Goal: Information Seeking & Learning: Learn about a topic

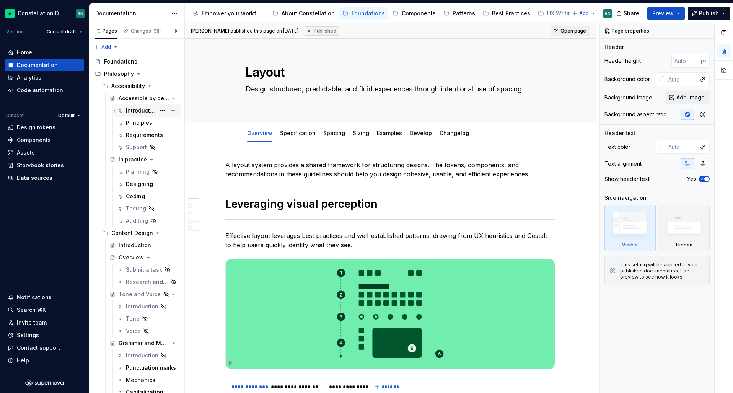
click at [130, 108] on div "Introduction" at bounding box center [140, 111] width 29 height 8
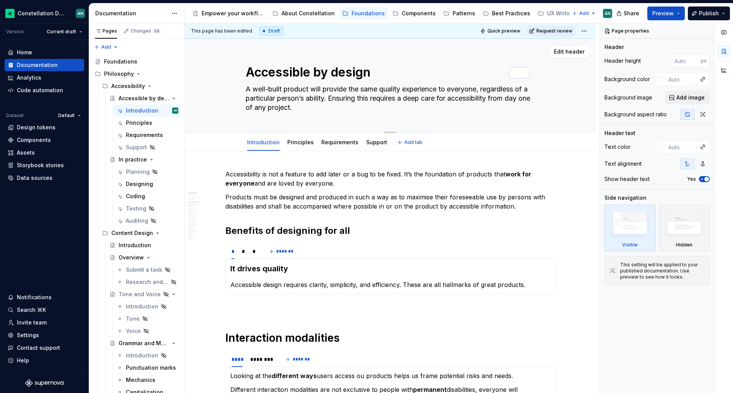
click at [248, 72] on textarea "Accessible by design" at bounding box center [388, 72] width 289 height 18
click at [404, 279] on section-item-column "It drives quality Accessible design requires clarity, simplicity, and efficienc…" at bounding box center [390, 276] width 320 height 26
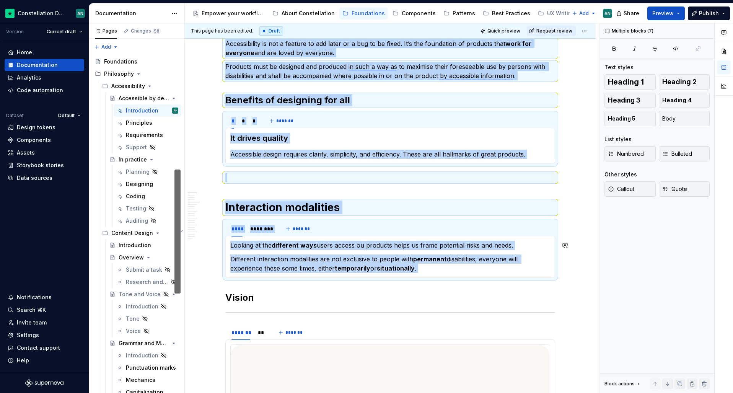
scroll to position [248, 0]
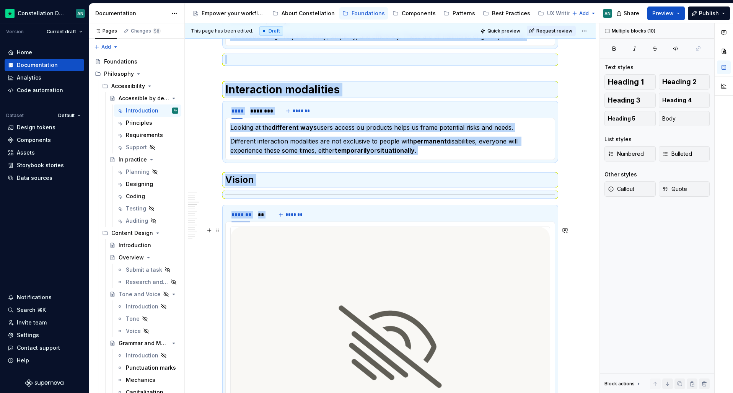
drag, startPoint x: 226, startPoint y: 176, endPoint x: 428, endPoint y: 317, distance: 246.6
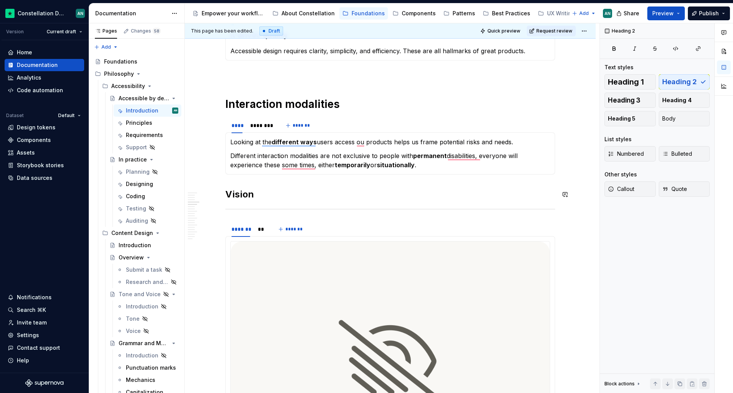
scroll to position [138, 0]
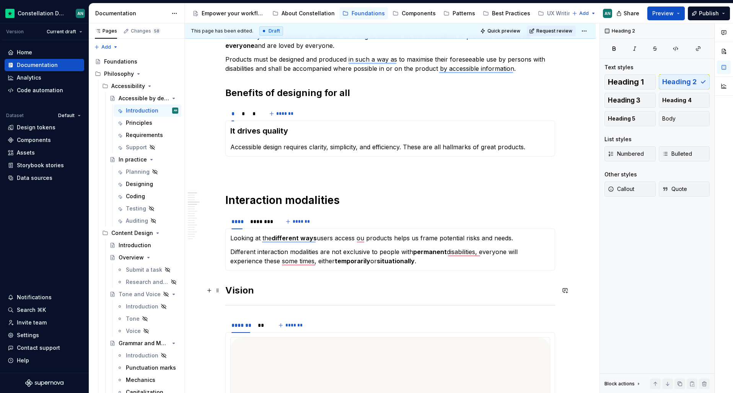
click at [382, 291] on h2 "Vision" at bounding box center [390, 290] width 330 height 12
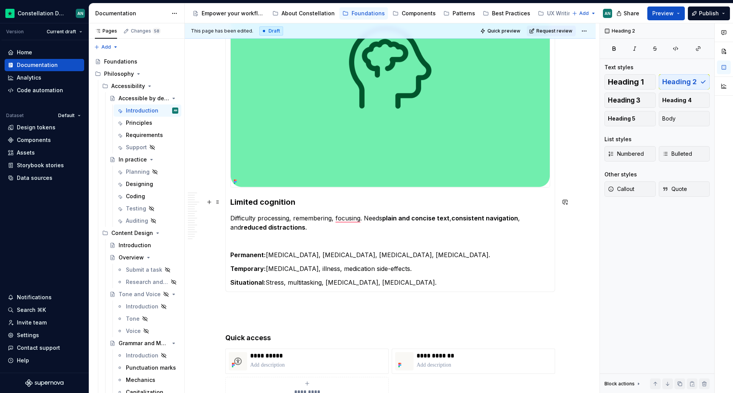
scroll to position [0, 0]
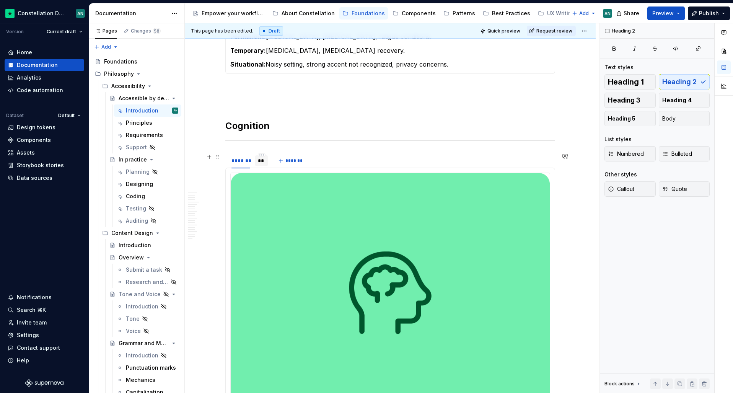
click at [255, 158] on div "**" at bounding box center [261, 160] width 13 height 11
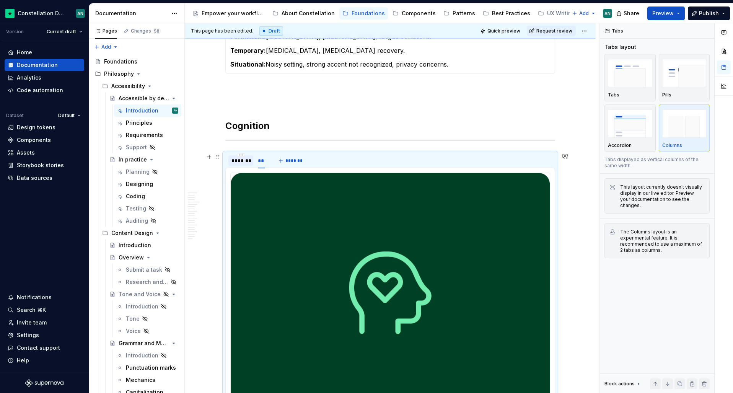
click at [241, 158] on div "*******" at bounding box center [240, 161] width 19 height 8
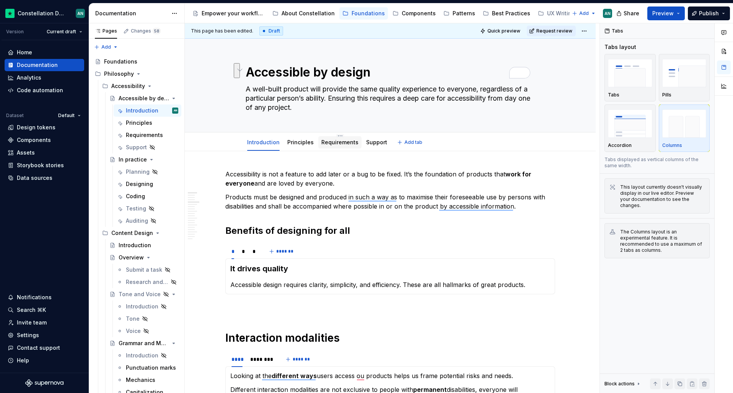
drag, startPoint x: 247, startPoint y: 70, endPoint x: 341, endPoint y: 137, distance: 115.2
click at [341, 137] on div "Accessible by design A well-built product will provide the same quality experie…" at bounding box center [390, 95] width 411 height 112
drag, startPoint x: 301, startPoint y: 103, endPoint x: 264, endPoint y: 81, distance: 42.7
click at [264, 81] on div "Accessible by design A well-built product will provide the same quality experie…" at bounding box center [390, 85] width 289 height 93
click at [259, 79] on textarea "Accessible by design" at bounding box center [388, 72] width 289 height 18
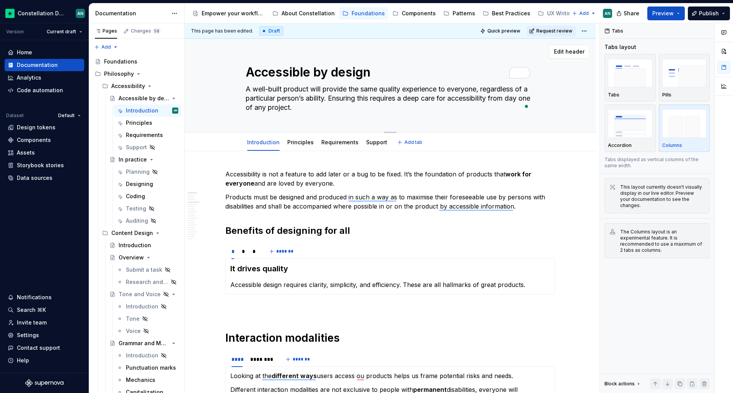
click at [248, 72] on textarea "Accessible by design" at bounding box center [388, 72] width 289 height 18
click at [308, 111] on textarea "A well-built product will provide the same quality experience to everyone, rega…" at bounding box center [388, 98] width 289 height 31
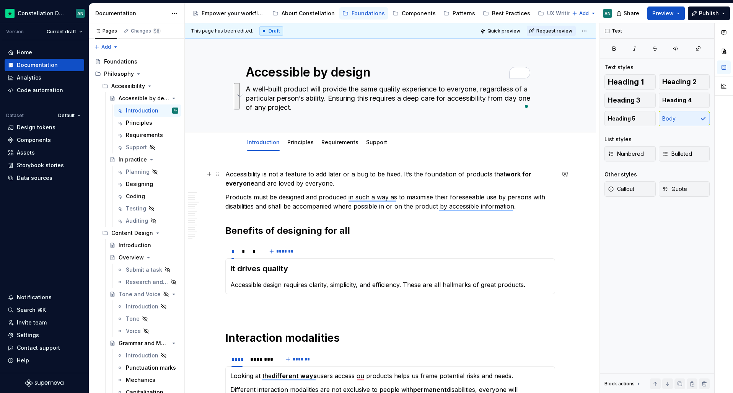
click at [265, 174] on p "Accessibility is not a feature to add later or a bug to be fixed. It’s the foun…" at bounding box center [390, 178] width 330 height 18
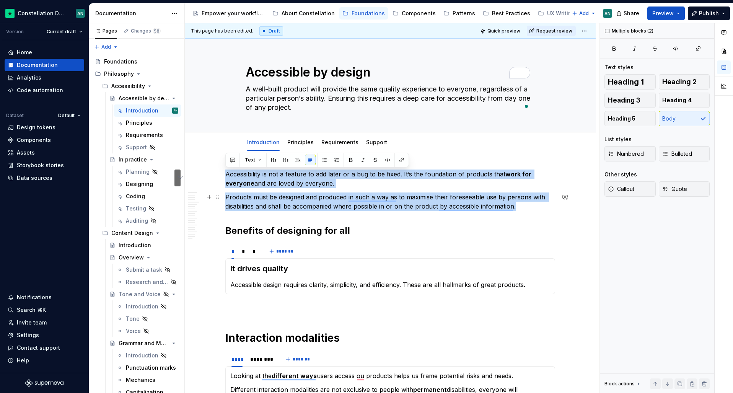
click at [526, 206] on p "Products must be designed and produced in such a way as to maximise their fores…" at bounding box center [390, 201] width 330 height 18
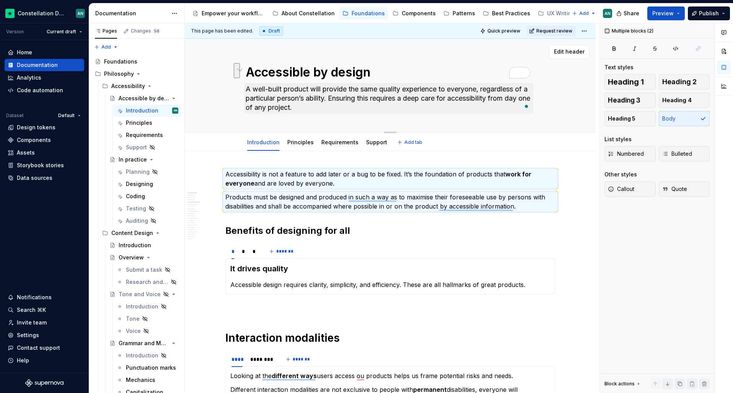
drag, startPoint x: 246, startPoint y: 70, endPoint x: 308, endPoint y: 109, distance: 73.2
click at [308, 109] on div "Accessible by design A well-built product will provide the same quality experie…" at bounding box center [390, 85] width 289 height 93
click at [315, 106] on textarea "A well-built product will provide the same quality experience to everyone, rega…" at bounding box center [388, 98] width 289 height 31
drag, startPoint x: 326, startPoint y: 106, endPoint x: 245, endPoint y: 68, distance: 89.8
click at [246, 68] on div "Accessible by design A well-built product will provide the same quality experie…" at bounding box center [390, 85] width 289 height 93
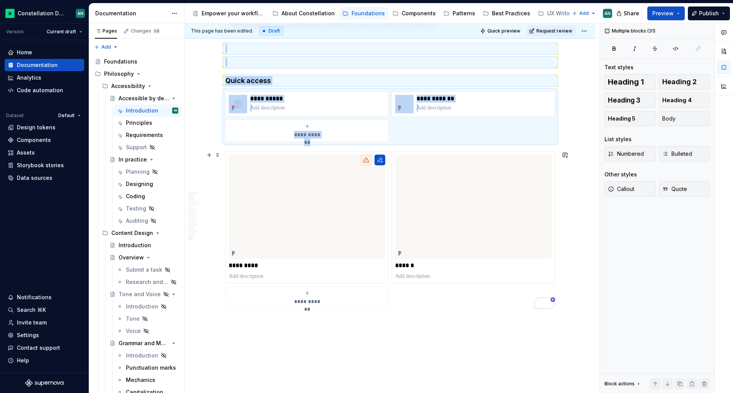
scroll to position [2513, 0]
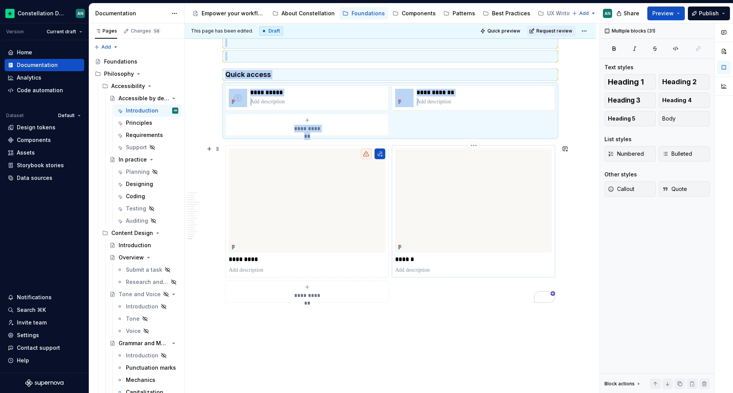
drag, startPoint x: 225, startPoint y: 229, endPoint x: 445, endPoint y: 266, distance: 222.5
copy div "Products must be designed and produced in such a way as to maximise their fores…"
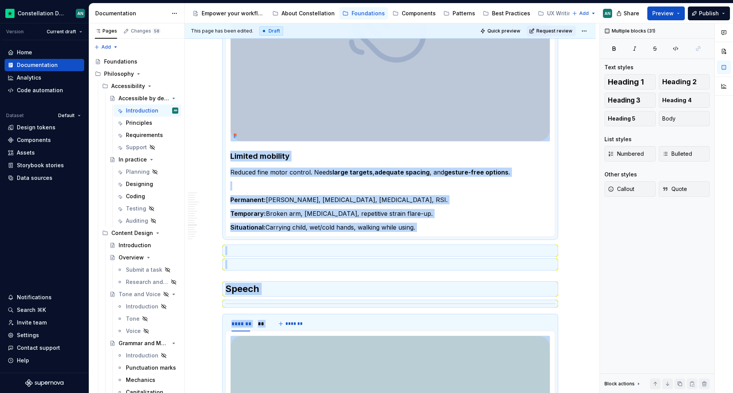
scroll to position [951, 0]
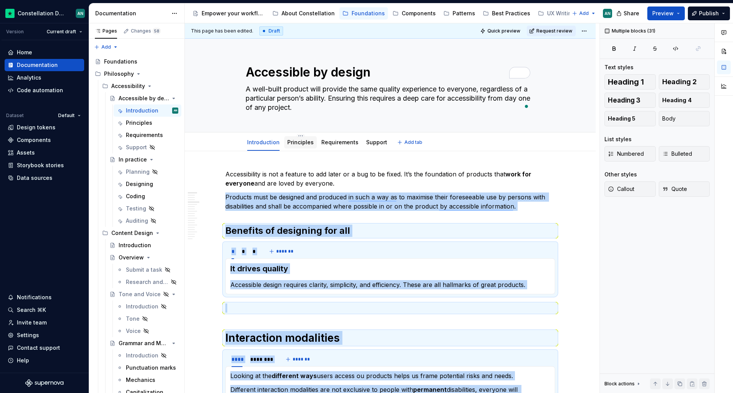
click at [306, 145] on link "Principles" at bounding box center [300, 142] width 26 height 7
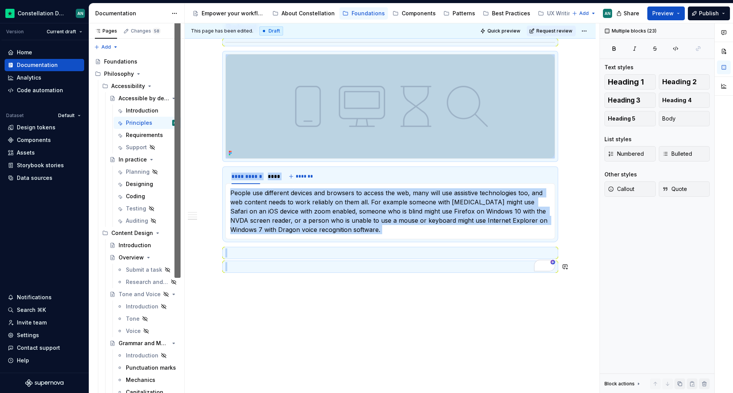
scroll to position [903, 0]
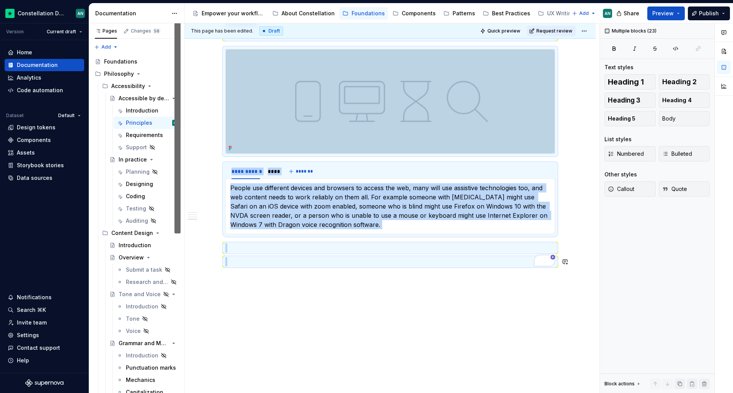
drag, startPoint x: 226, startPoint y: 171, endPoint x: 409, endPoint y: 344, distance: 252.1
copy div "**********"
type textarea "*"
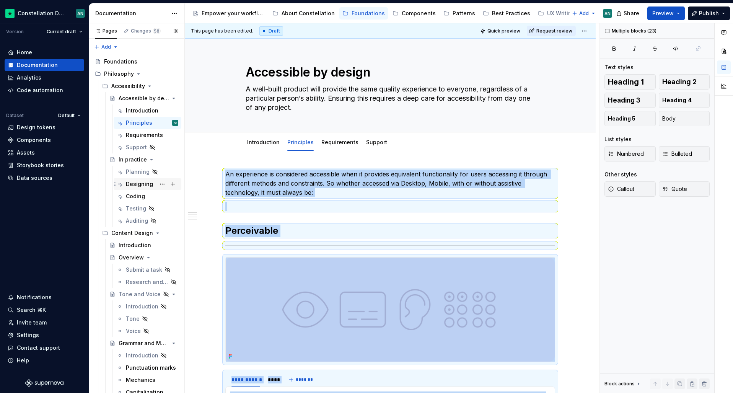
click at [134, 186] on div "Designing" at bounding box center [139, 184] width 27 height 8
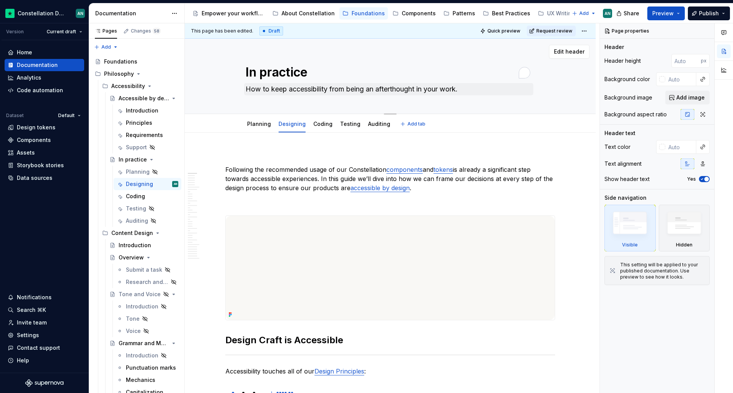
drag, startPoint x: 247, startPoint y: 75, endPoint x: 484, endPoint y: 92, distance: 237.3
click at [483, 92] on div "In practice How to keep accessibility from being an afterthought in your work." at bounding box center [390, 76] width 289 height 75
drag, startPoint x: 485, startPoint y: 91, endPoint x: 480, endPoint y: 91, distance: 5.0
click at [480, 91] on textarea "How to keep accessibility from being an afterthought in your work." at bounding box center [388, 89] width 289 height 12
click at [480, 90] on textarea "How to keep accessibility from being an afterthought in your work." at bounding box center [388, 89] width 289 height 12
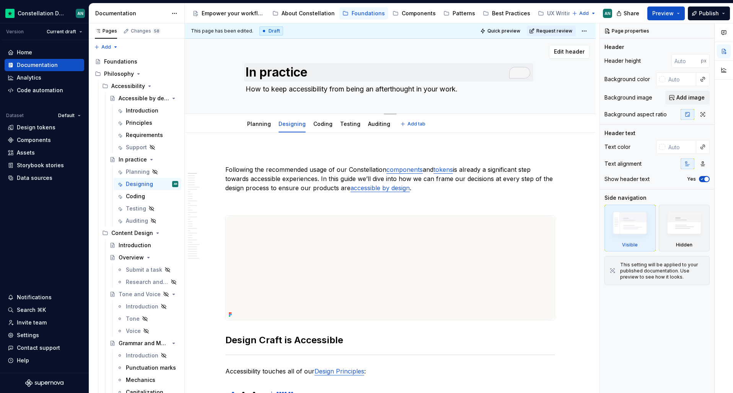
drag, startPoint x: 475, startPoint y: 89, endPoint x: 246, endPoint y: 65, distance: 230.3
click at [246, 65] on div "In practice How to keep accessibility from being an afterthought in your work." at bounding box center [390, 76] width 289 height 75
click at [246, 71] on textarea "In practice" at bounding box center [388, 72] width 289 height 18
click at [246, 70] on textarea "In practice" at bounding box center [388, 72] width 289 height 18
drag, startPoint x: 245, startPoint y: 71, endPoint x: 452, endPoint y: 94, distance: 207.8
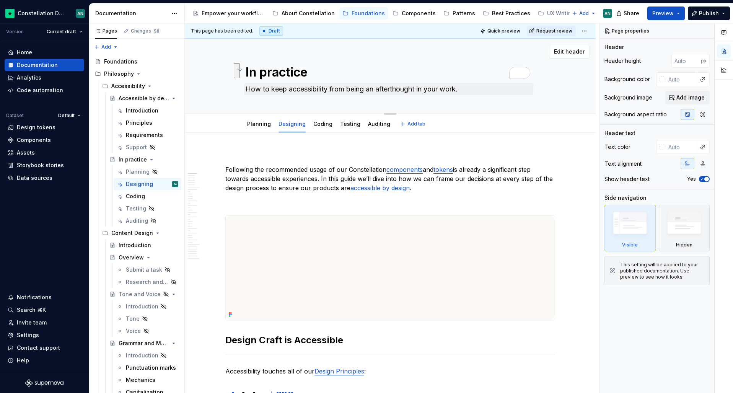
click at [450, 94] on div "In practice How to keep accessibility from being an afterthought in your work." at bounding box center [390, 76] width 289 height 75
click at [461, 90] on textarea "How to keep accessibility from being an afterthought in your work." at bounding box center [388, 89] width 289 height 12
click at [271, 73] on textarea "In practice" at bounding box center [388, 72] width 289 height 18
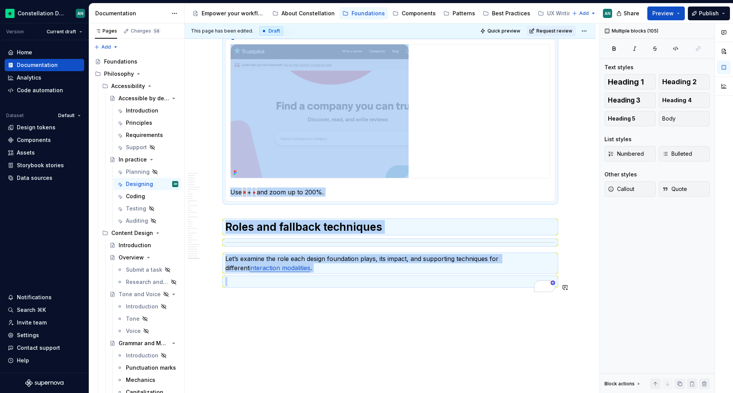
drag, startPoint x: 226, startPoint y: 168, endPoint x: 417, endPoint y: 339, distance: 257.3
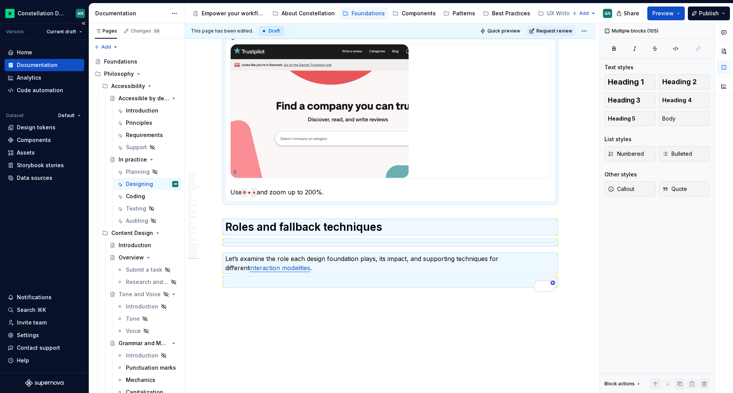
type textarea "*"
